Goal: Task Accomplishment & Management: Manage account settings

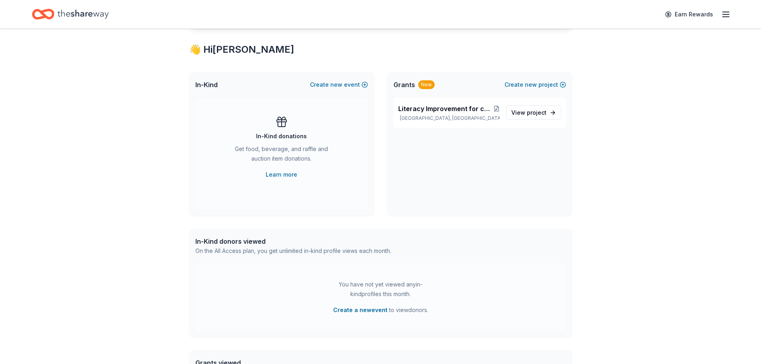
scroll to position [107, 0]
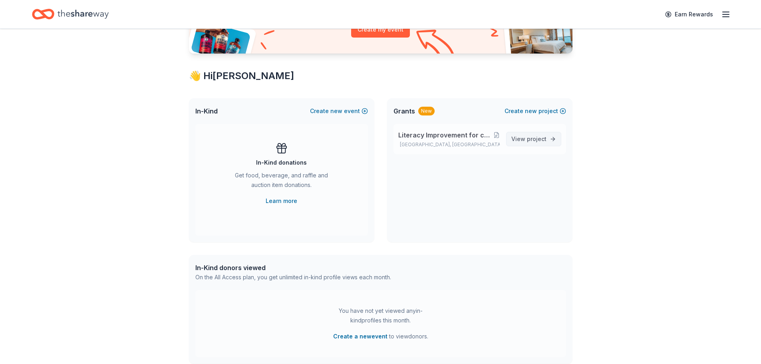
click at [531, 142] on span "project" at bounding box center [537, 138] width 20 height 7
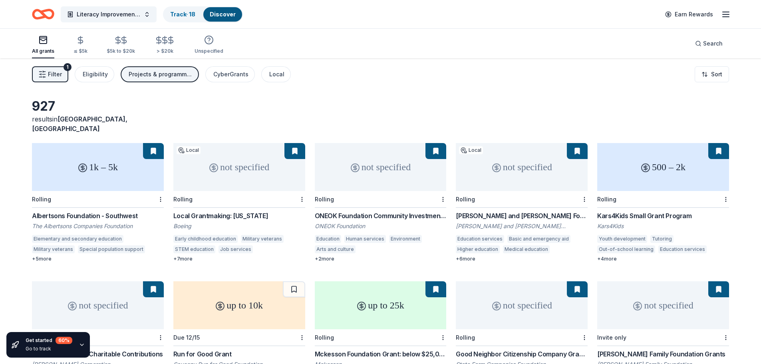
click at [722, 19] on icon "button" at bounding box center [726, 15] width 10 height 10
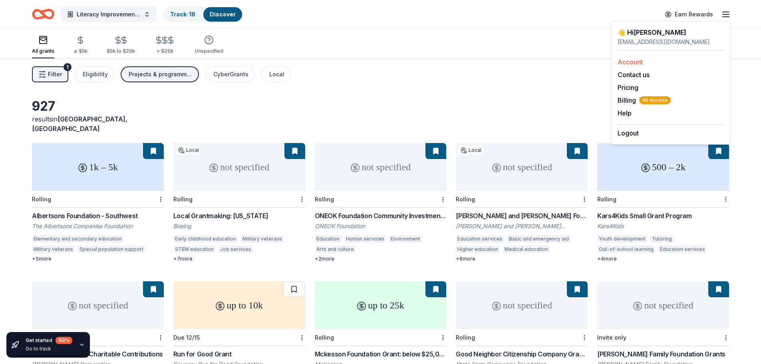
click at [645, 62] on div "Account" at bounding box center [671, 62] width 106 height 10
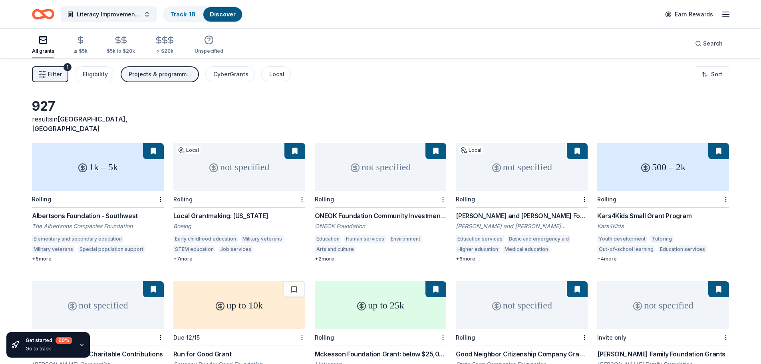
click at [727, 16] on icon "button" at bounding box center [726, 15] width 10 height 10
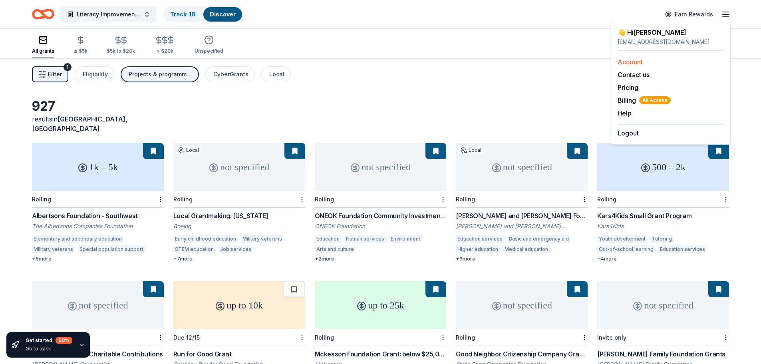
click at [632, 60] on link "Account" at bounding box center [630, 62] width 25 height 8
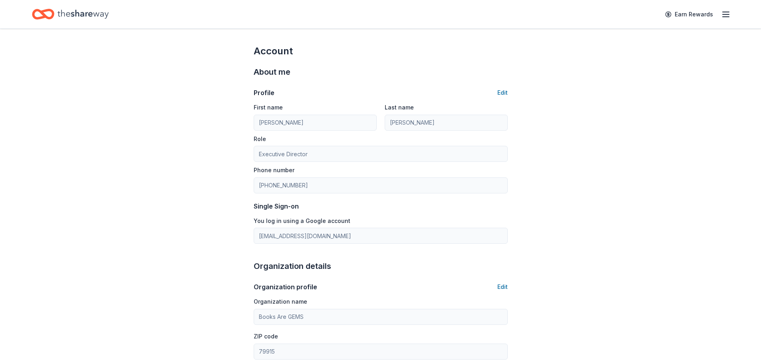
click at [726, 12] on line "button" at bounding box center [726, 12] width 6 height 0
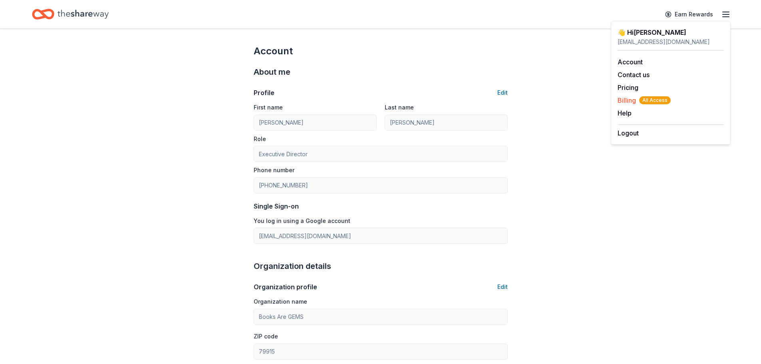
click at [631, 100] on span "Billing All Access" at bounding box center [644, 101] width 53 height 10
